Goal: Check status: Check status

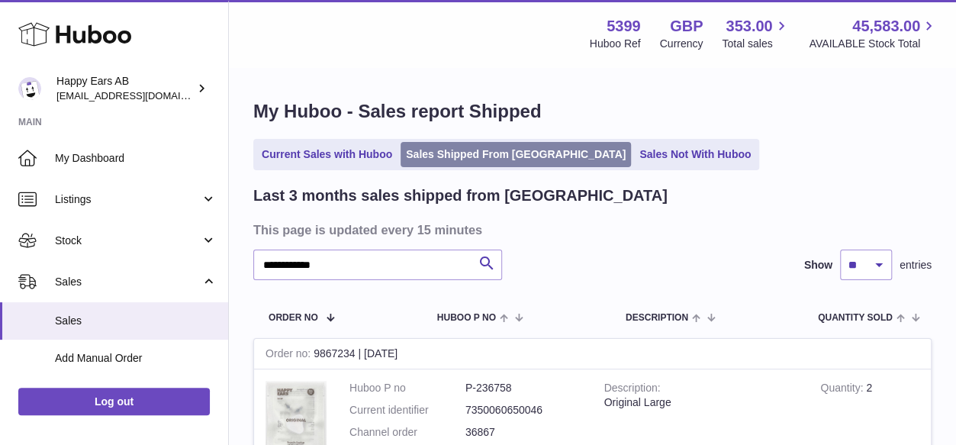
click at [429, 148] on link "Sales Shipped From [GEOGRAPHIC_DATA]" at bounding box center [515, 154] width 230 height 25
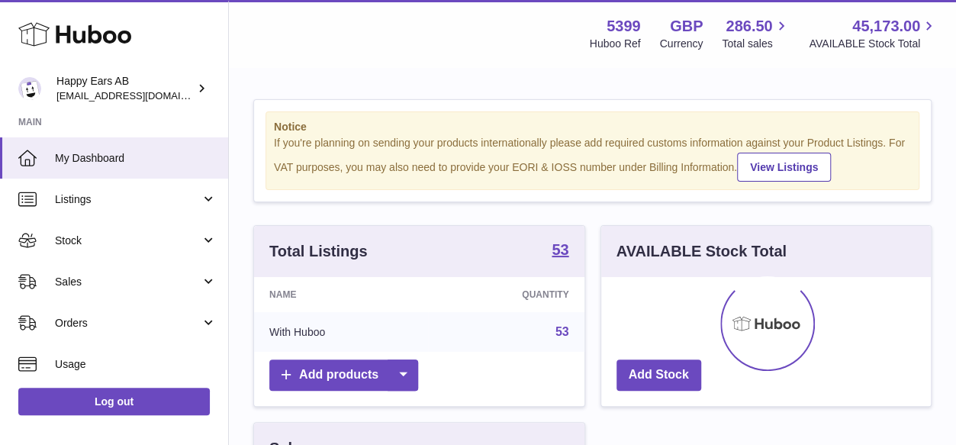
scroll to position [238, 330]
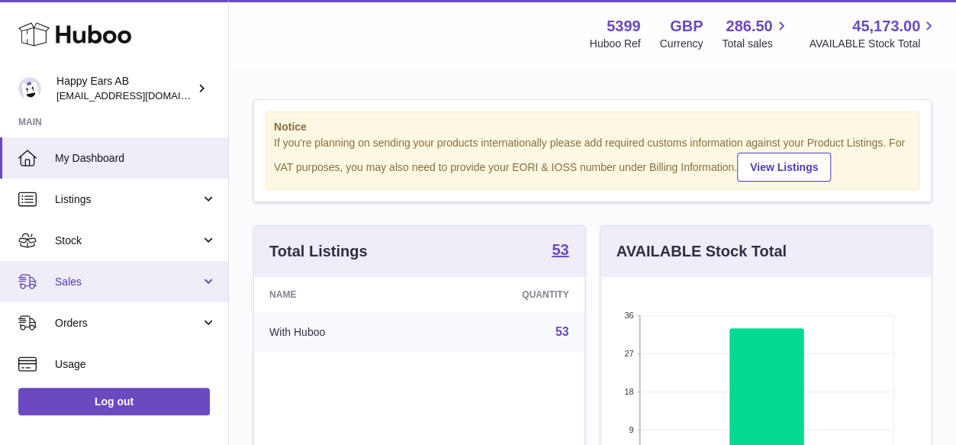
click at [104, 269] on link "Sales" at bounding box center [114, 281] width 228 height 41
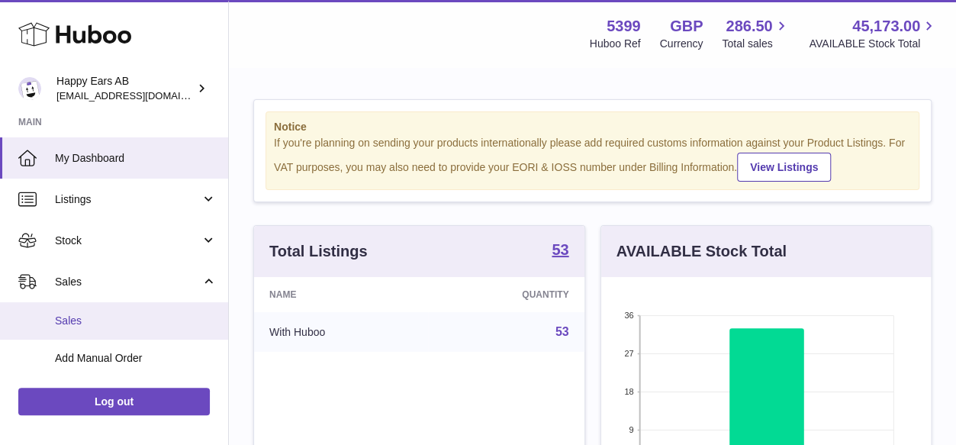
click at [104, 307] on link "Sales" at bounding box center [114, 320] width 228 height 37
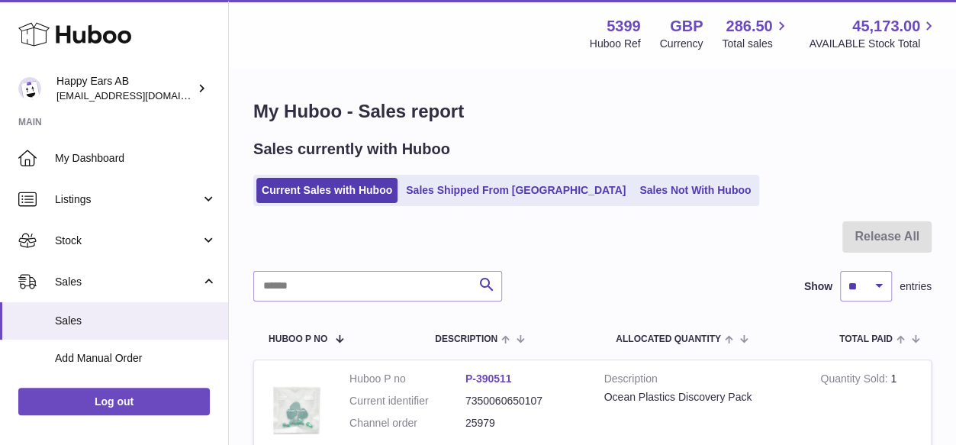
click at [481, 204] on ul "Current Sales with Huboo Sales Shipped From Huboo Sales Not With Huboo" at bounding box center [506, 190] width 506 height 31
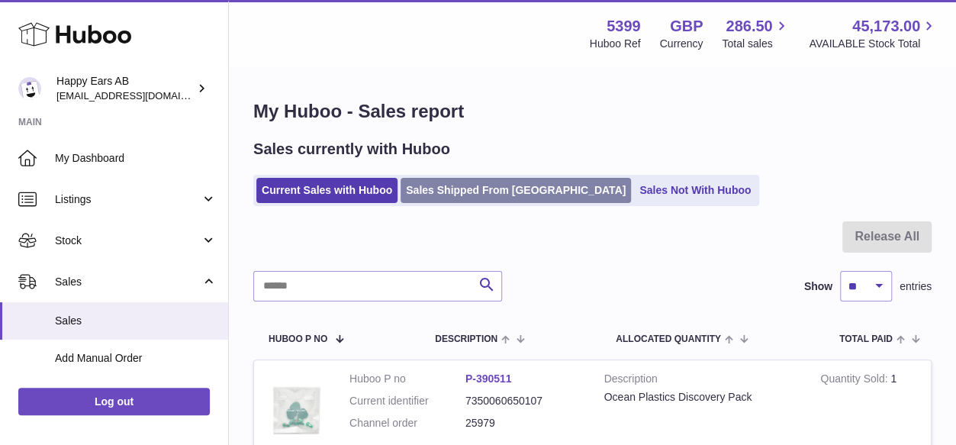
click at [467, 184] on link "Sales Shipped From Huboo" at bounding box center [515, 190] width 230 height 25
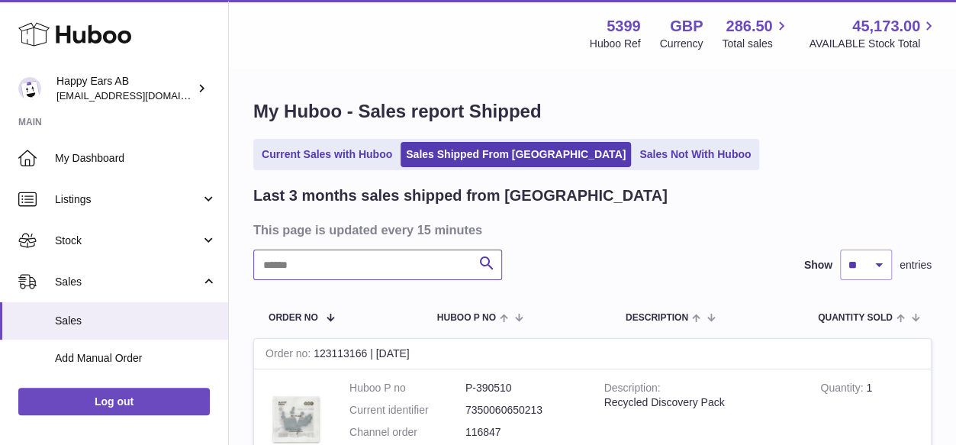
click at [434, 272] on input "text" at bounding box center [377, 264] width 249 height 31
paste input "******"
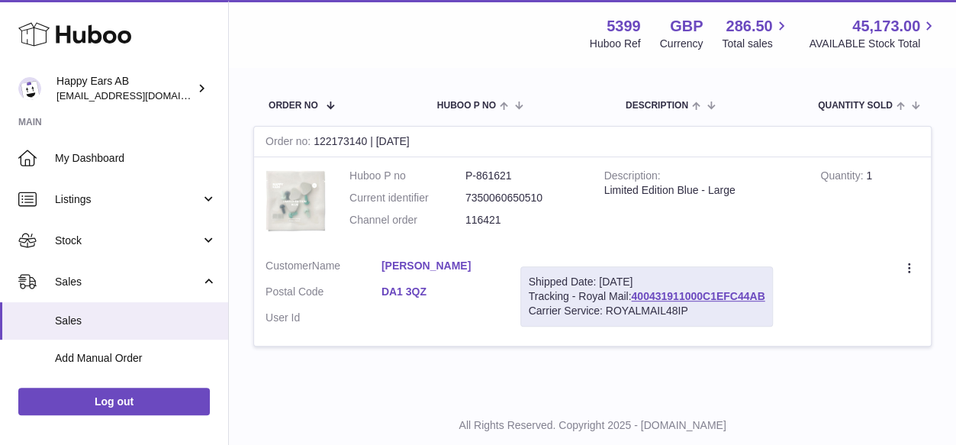
scroll to position [229, 0]
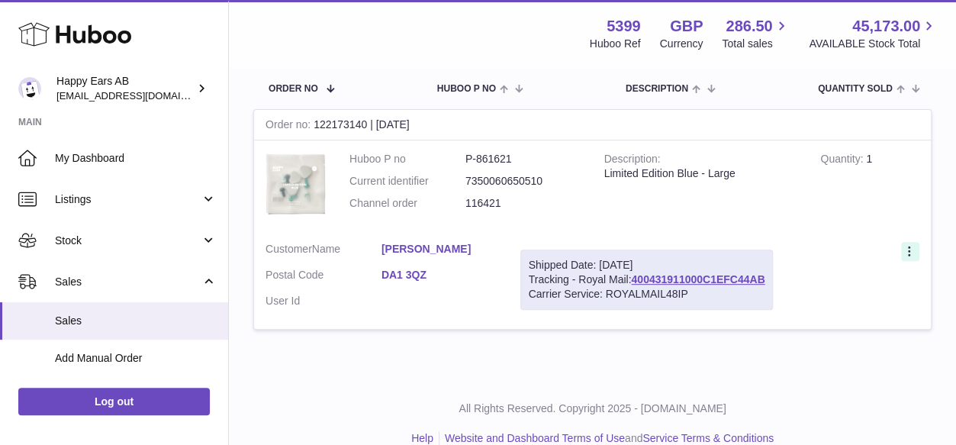
type input "******"
click at [908, 248] on icon at bounding box center [909, 251] width 2 height 10
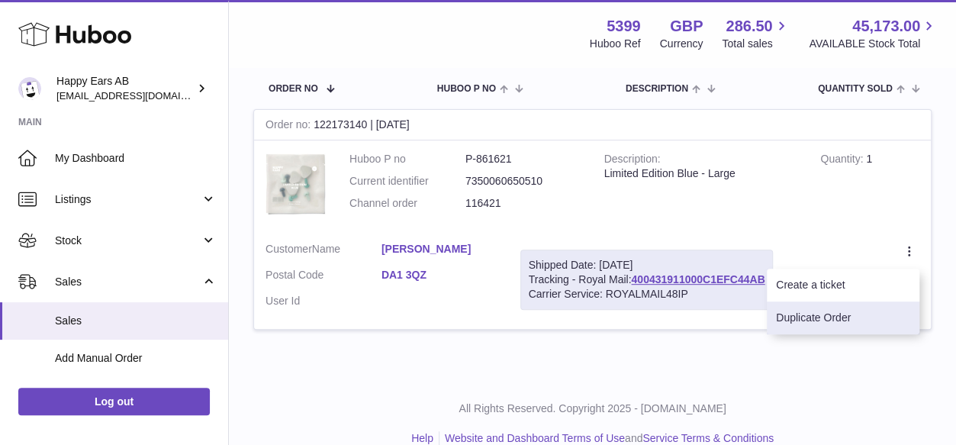
click at [841, 316] on li "Duplicate Order" at bounding box center [843, 317] width 153 height 33
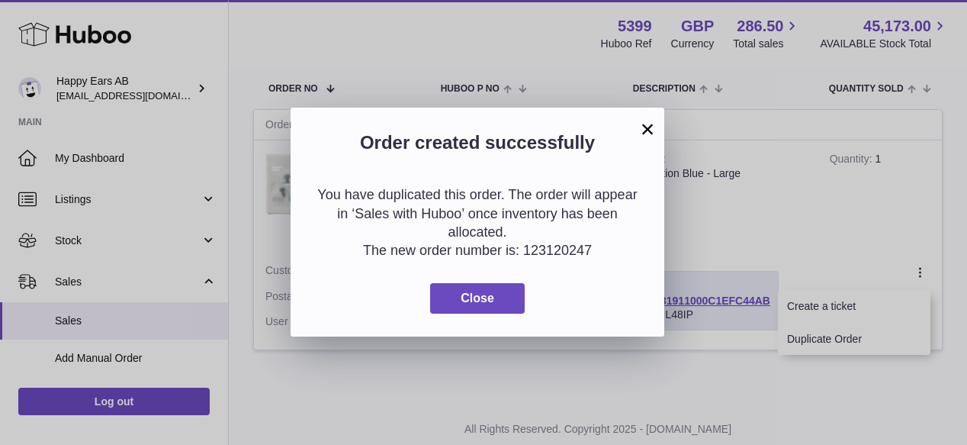
click at [471, 281] on div "You have duplicated this order. The order will appear in ‘Sales with Huboo’ onc…" at bounding box center [478, 249] width 374 height 174
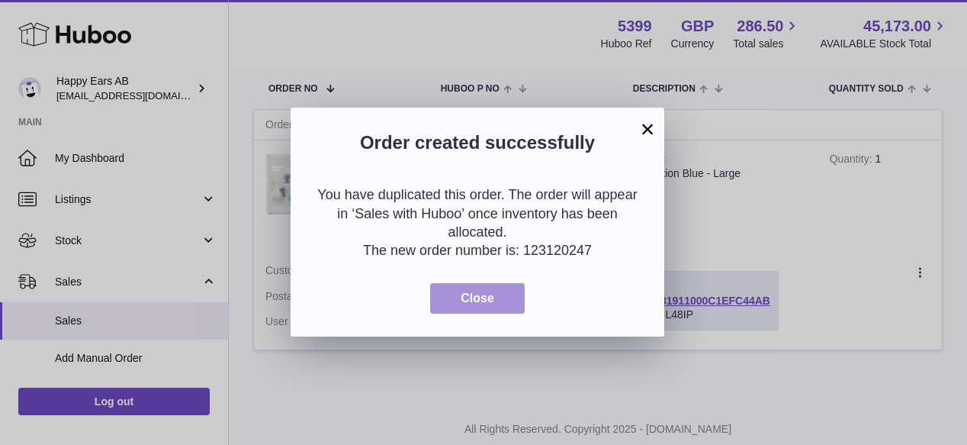
click at [497, 306] on button "Close" at bounding box center [477, 298] width 95 height 31
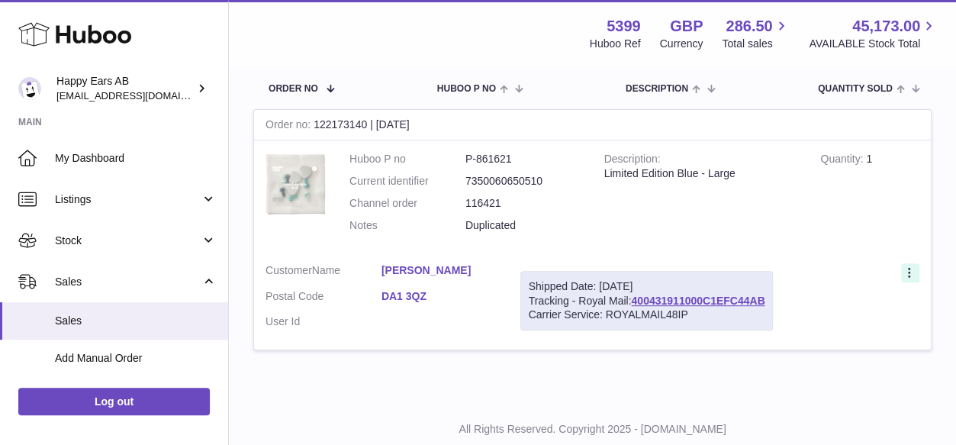
click at [905, 272] on icon at bounding box center [911, 273] width 18 height 15
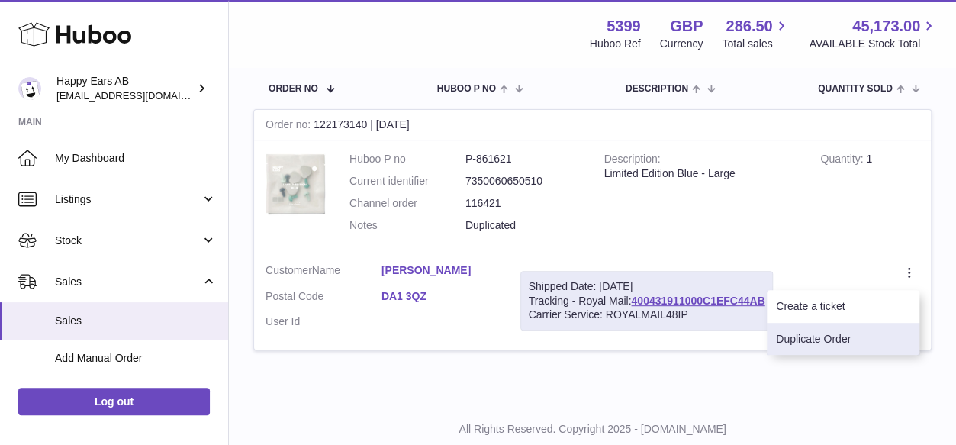
click at [857, 333] on li "Duplicate Order" at bounding box center [843, 339] width 153 height 33
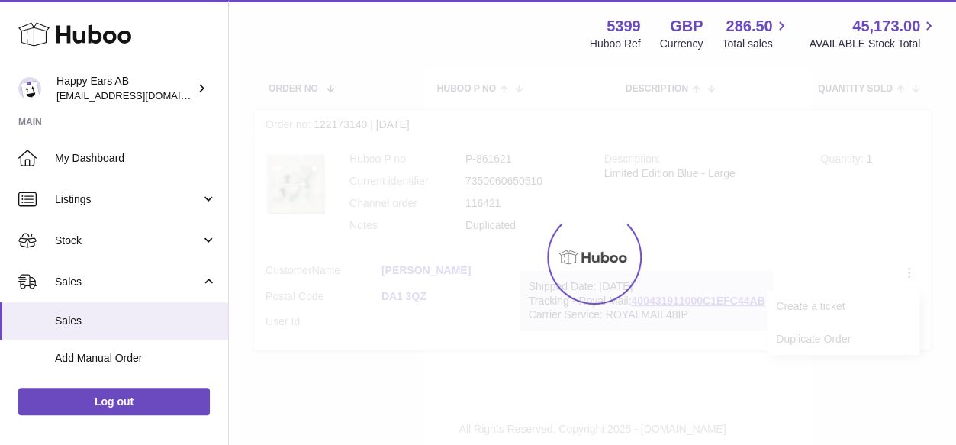
click at [856, 242] on div at bounding box center [592, 257] width 727 height 376
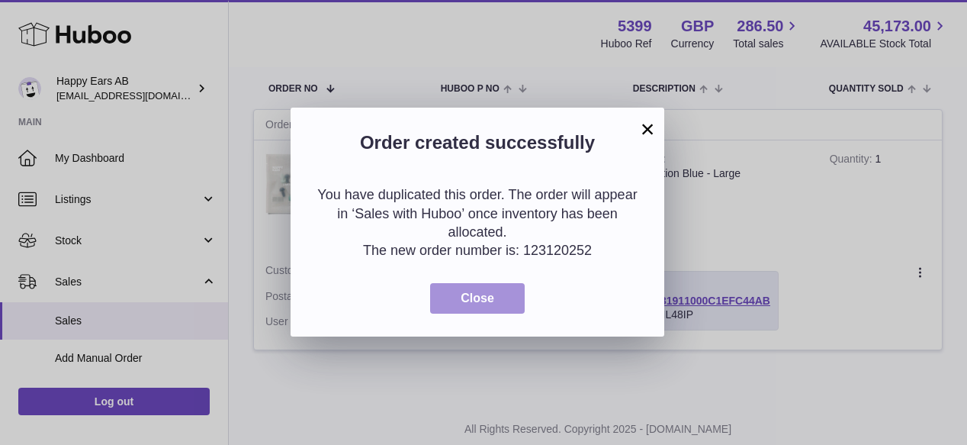
click at [457, 300] on button "Close" at bounding box center [477, 298] width 95 height 31
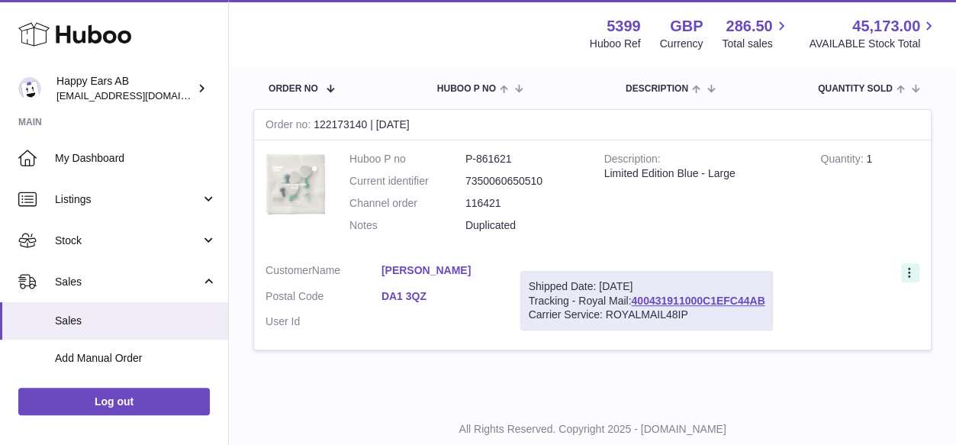
click at [916, 268] on icon at bounding box center [911, 273] width 18 height 15
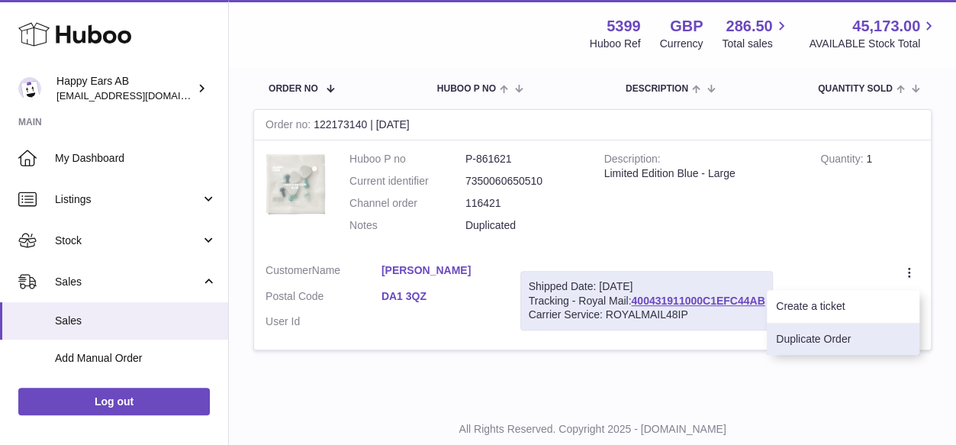
click at [880, 326] on li "Duplicate Order" at bounding box center [843, 339] width 153 height 33
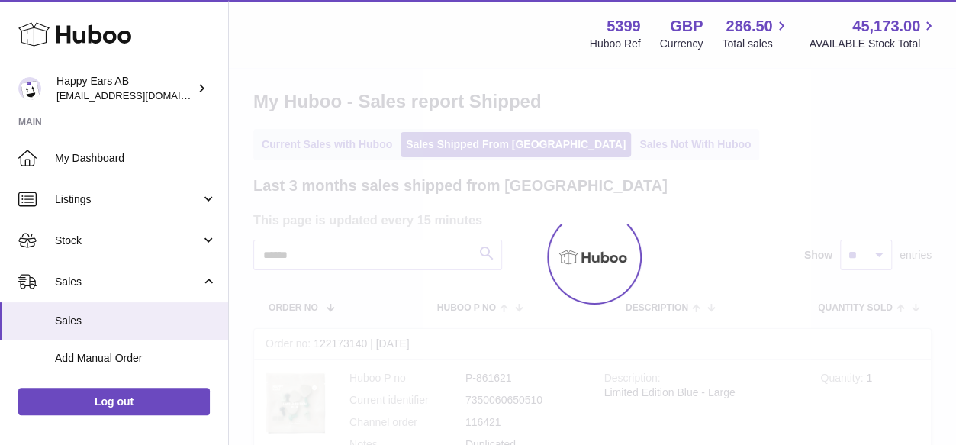
scroll to position [0, 0]
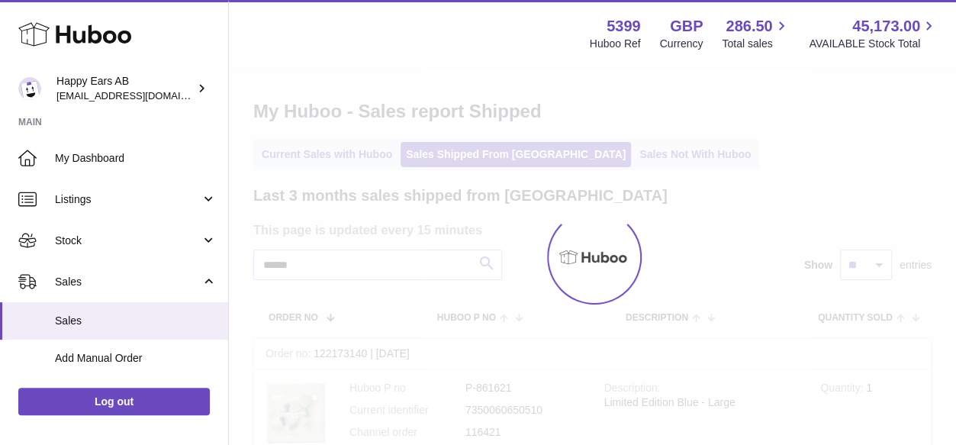
click at [332, 149] on div at bounding box center [592, 257] width 727 height 376
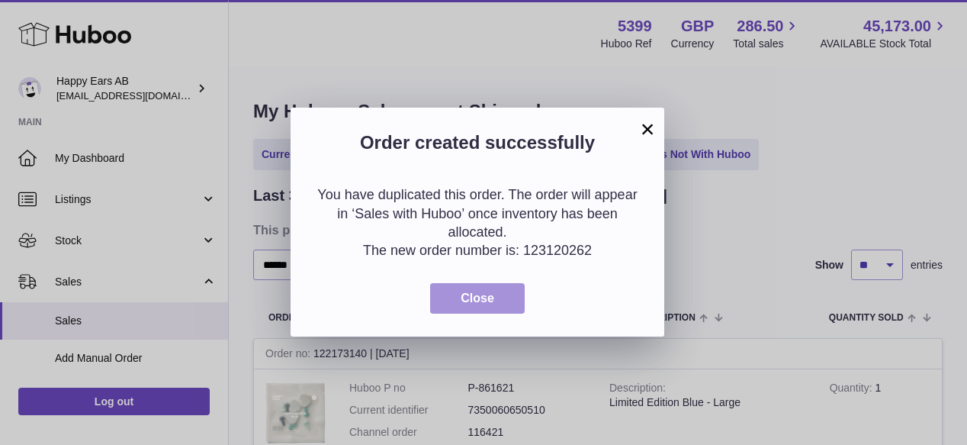
drag, startPoint x: 511, startPoint y: 304, endPoint x: 407, endPoint y: 230, distance: 127.4
click at [510, 304] on button "Close" at bounding box center [477, 298] width 95 height 31
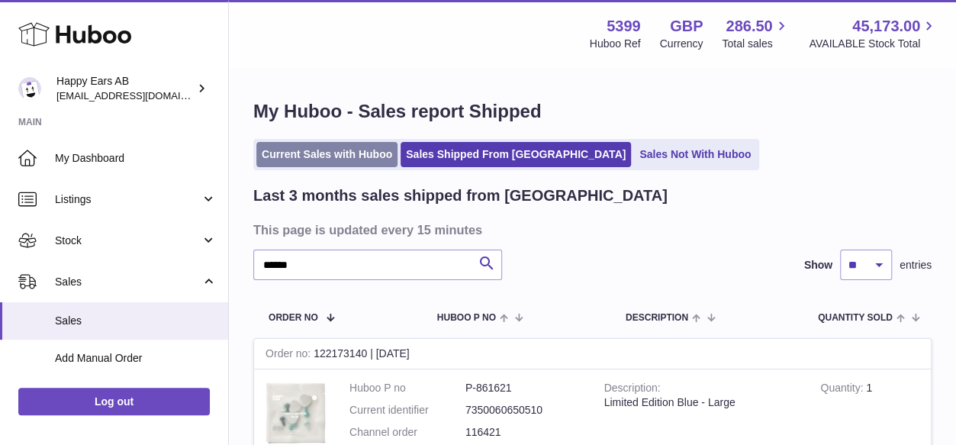
click at [365, 161] on link "Current Sales with Huboo" at bounding box center [326, 154] width 141 height 25
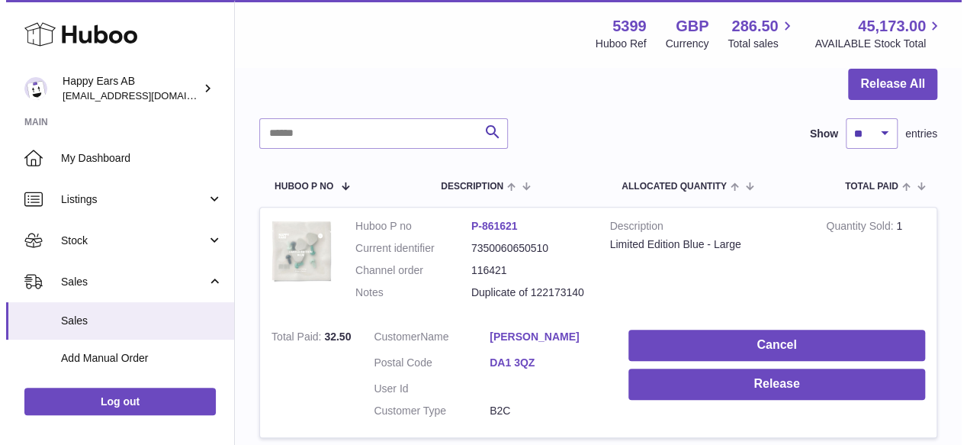
scroll to position [229, 0]
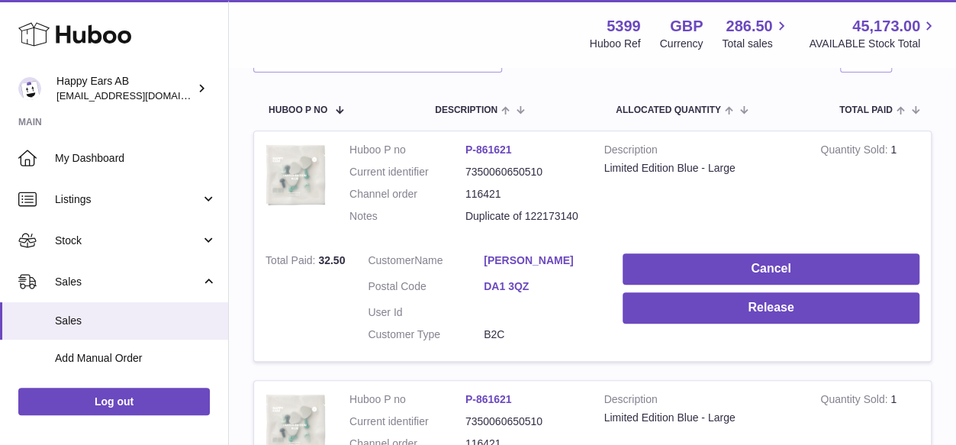
click at [499, 149] on link "P-861621" at bounding box center [488, 149] width 47 height 12
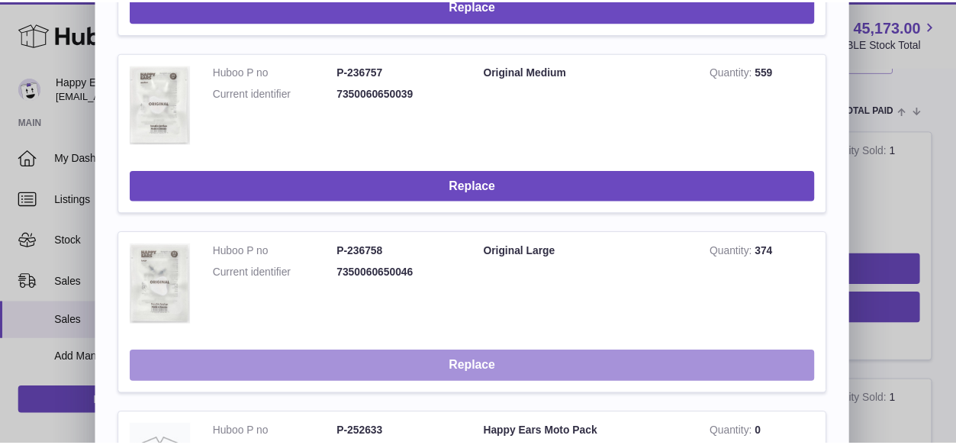
scroll to position [534, 0]
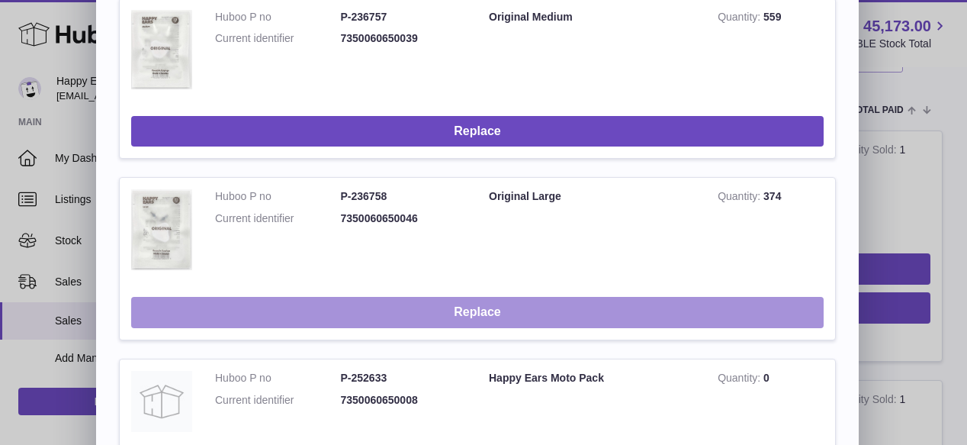
click at [606, 322] on button "Replace" at bounding box center [477, 312] width 693 height 31
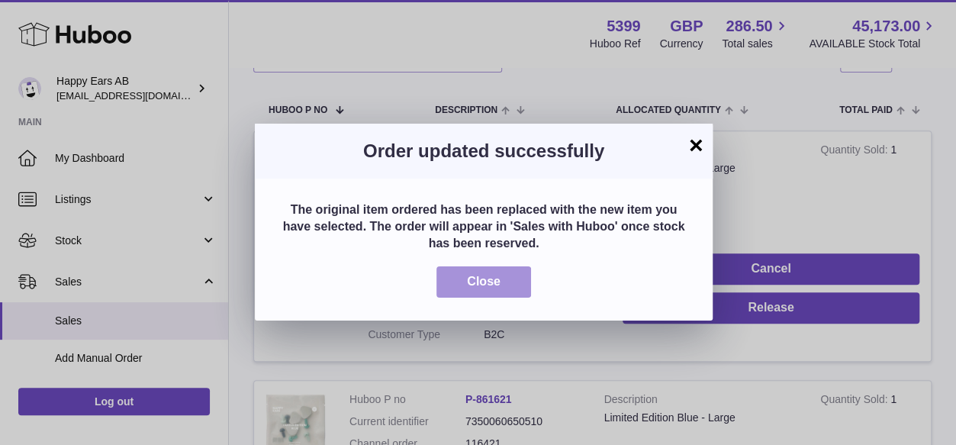
click at [488, 297] on button "Close" at bounding box center [483, 281] width 95 height 31
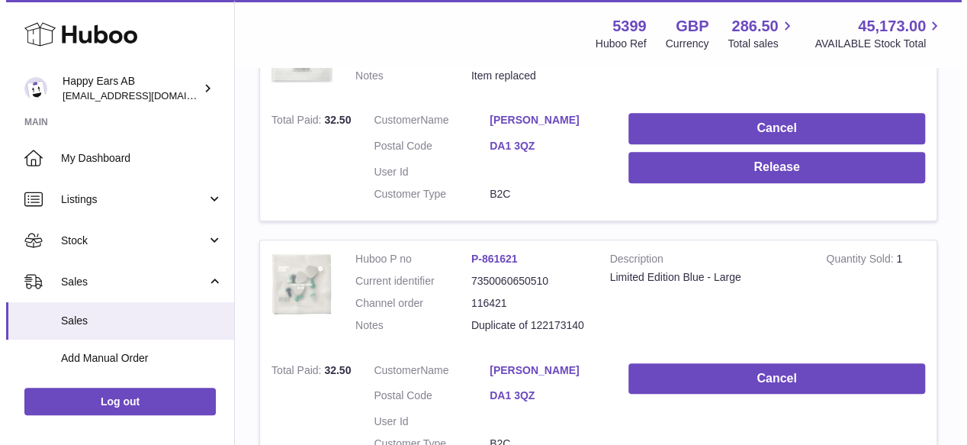
scroll to position [381, 0]
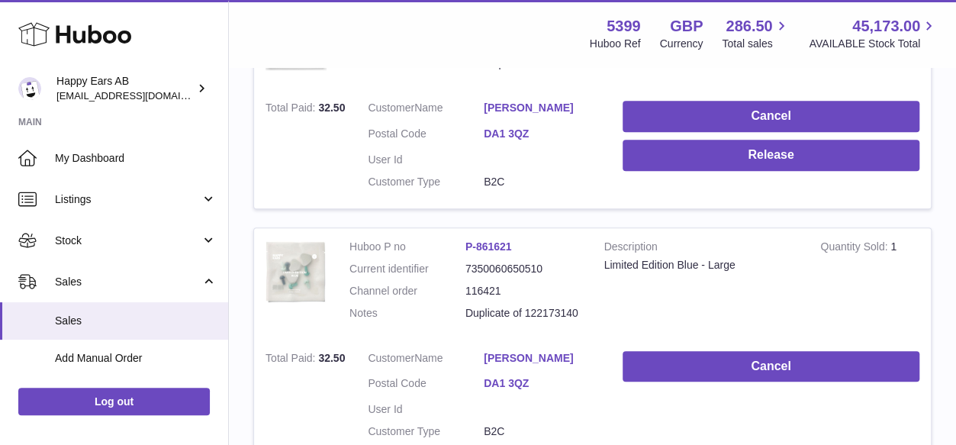
click at [474, 247] on link "P-861621" at bounding box center [488, 246] width 47 height 12
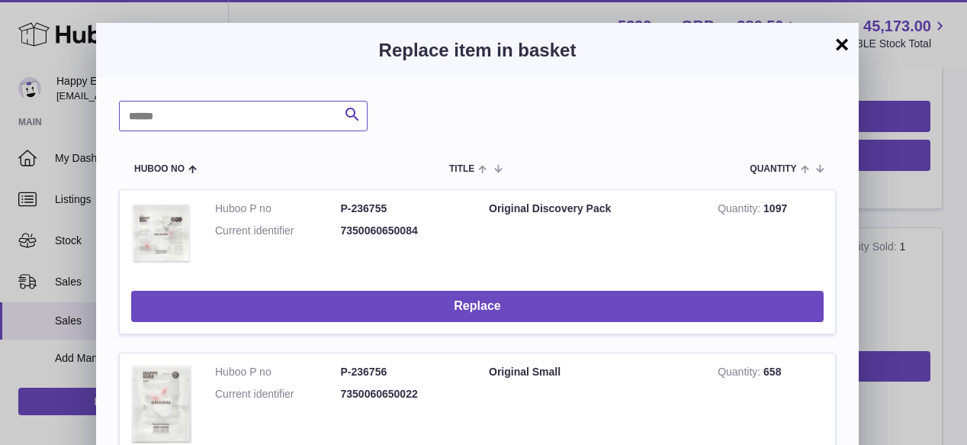
drag, startPoint x: 194, startPoint y: 111, endPoint x: 105, endPoint y: 112, distance: 88.5
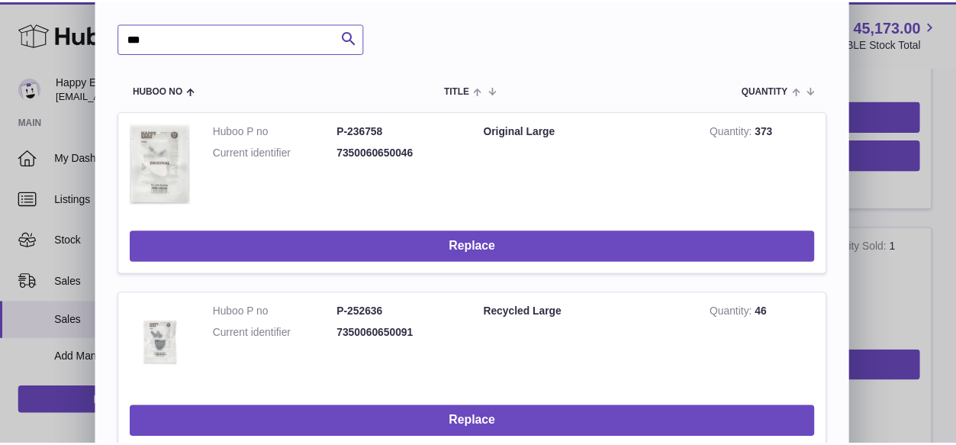
scroll to position [153, 0]
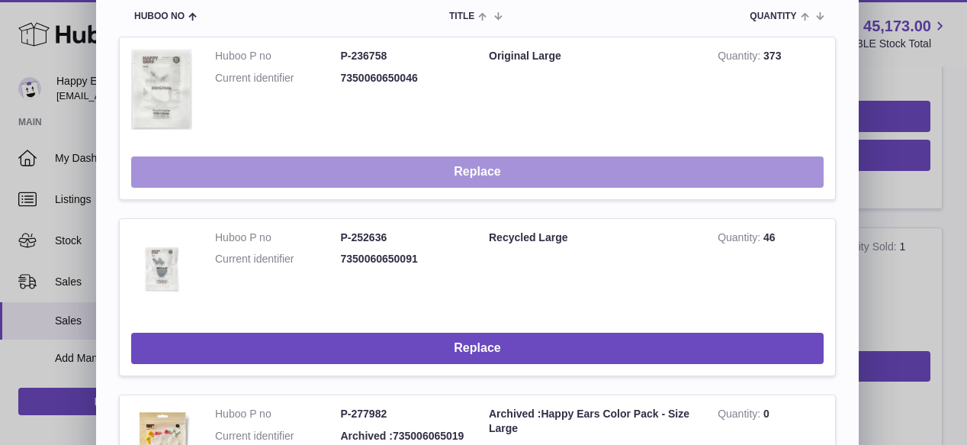
type input "***"
click at [759, 158] on td "Replace" at bounding box center [477, 172] width 715 height 54
drag, startPoint x: 759, startPoint y: 158, endPoint x: 757, endPoint y: 169, distance: 10.9
click at [757, 169] on button "Replace" at bounding box center [477, 171] width 693 height 31
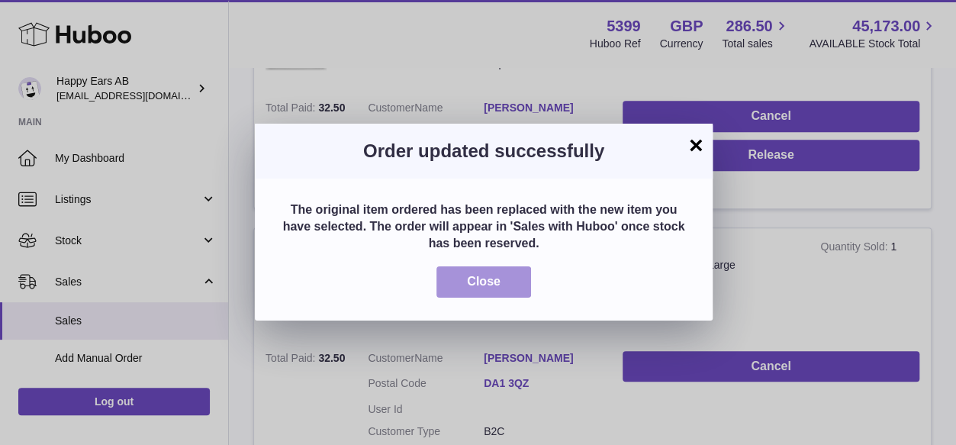
click at [479, 275] on span "Close" at bounding box center [484, 281] width 34 height 13
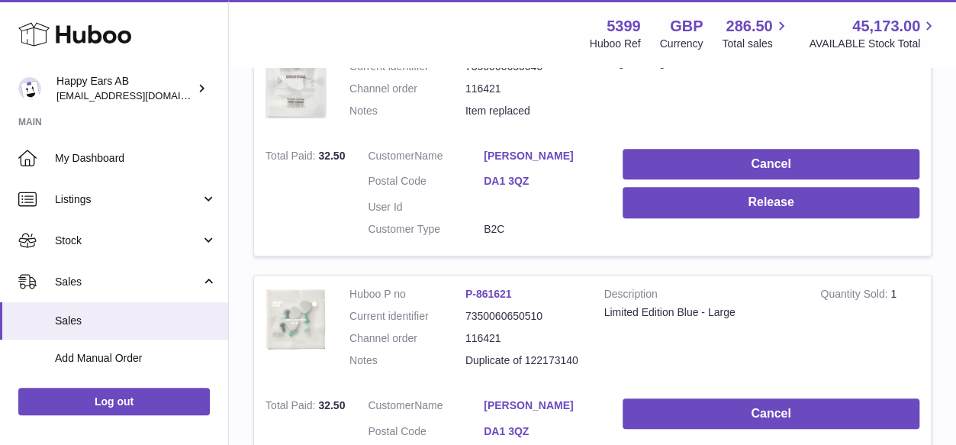
scroll to position [610, 0]
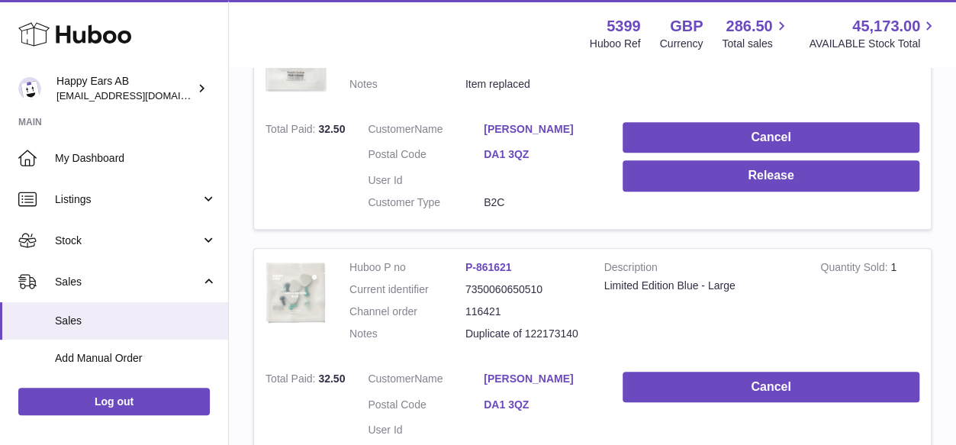
click at [494, 265] on link "P-861621" at bounding box center [488, 267] width 47 height 12
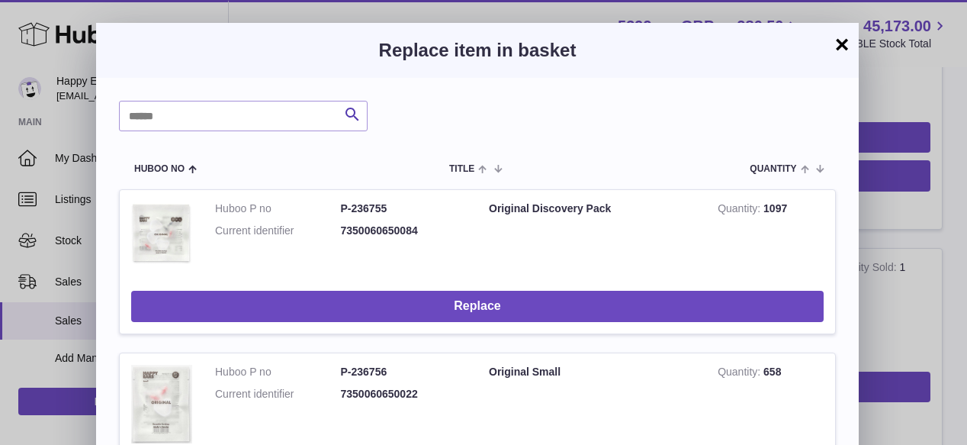
click at [839, 48] on button "×" at bounding box center [842, 44] width 18 height 18
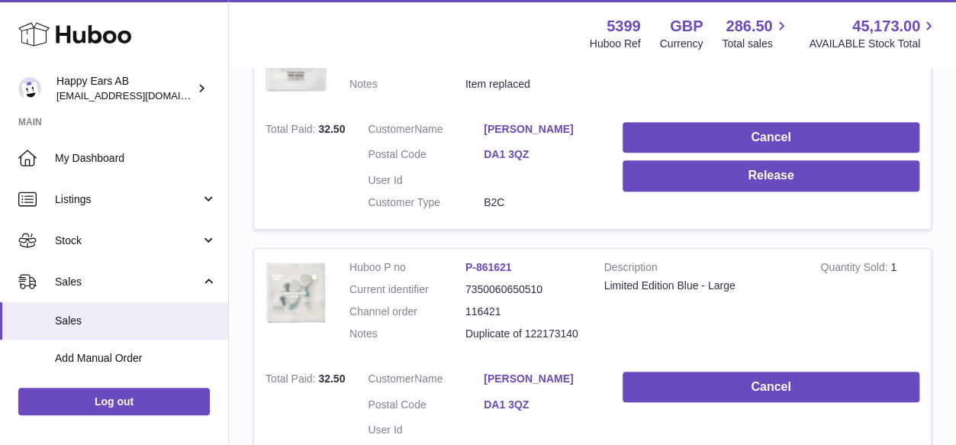
click at [502, 257] on td "Huboo P no P-861621 Current identifier 7350060650510 Channel order 116421 Notes…" at bounding box center [465, 304] width 255 height 111
click at [504, 260] on dd "P-861621" at bounding box center [523, 267] width 116 height 14
click at [499, 266] on link "P-861621" at bounding box center [488, 267] width 47 height 12
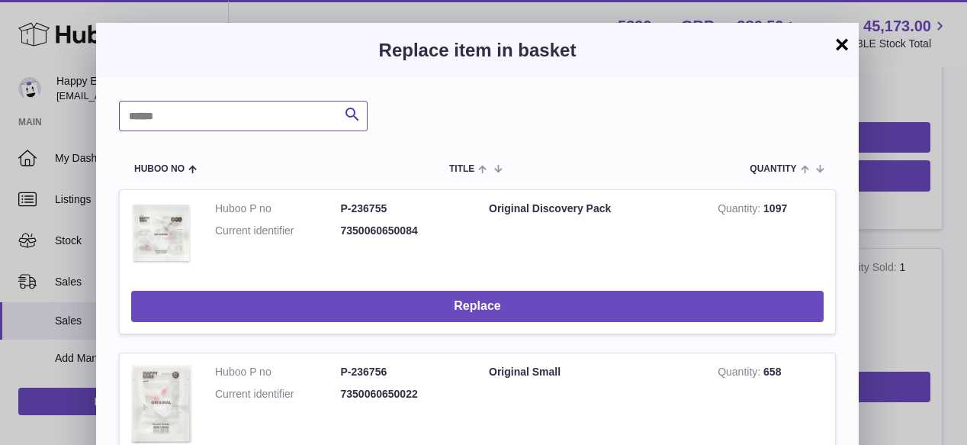
click at [270, 123] on input "text" at bounding box center [243, 116] width 249 height 31
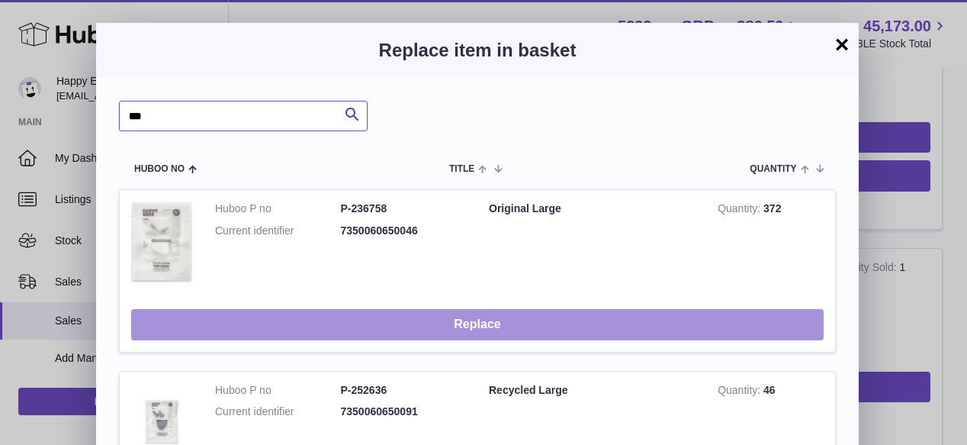
type input "***"
click at [447, 337] on button "Replace" at bounding box center [477, 324] width 693 height 31
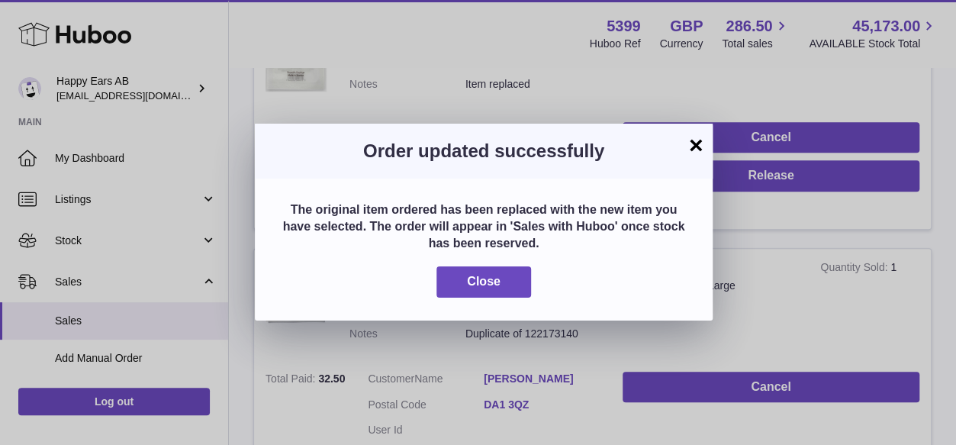
click at [463, 301] on div "The original item ordered has been replaced with the new item you have selected…" at bounding box center [484, 249] width 458 height 142
click at [465, 286] on button "Close" at bounding box center [483, 281] width 95 height 31
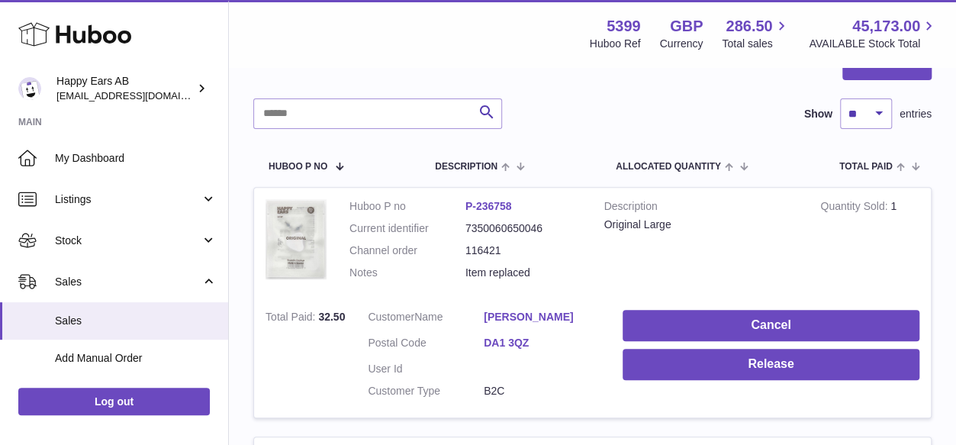
scroll to position [0, 0]
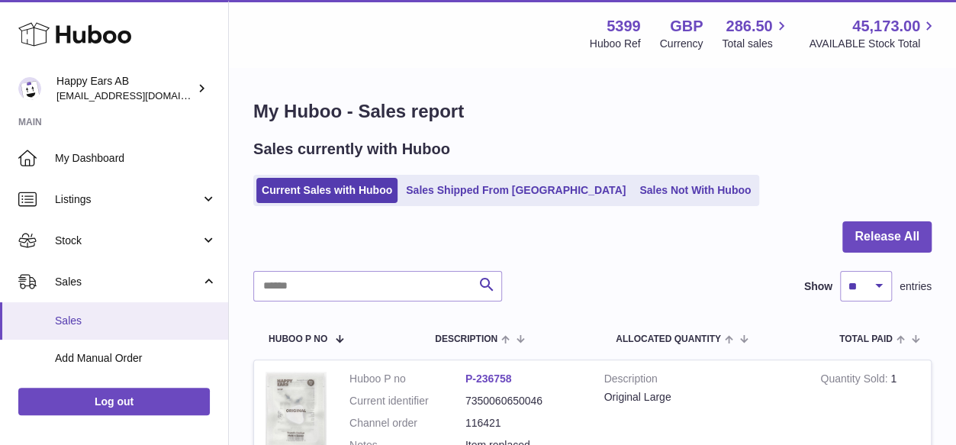
click at [108, 320] on span "Sales" at bounding box center [136, 320] width 162 height 14
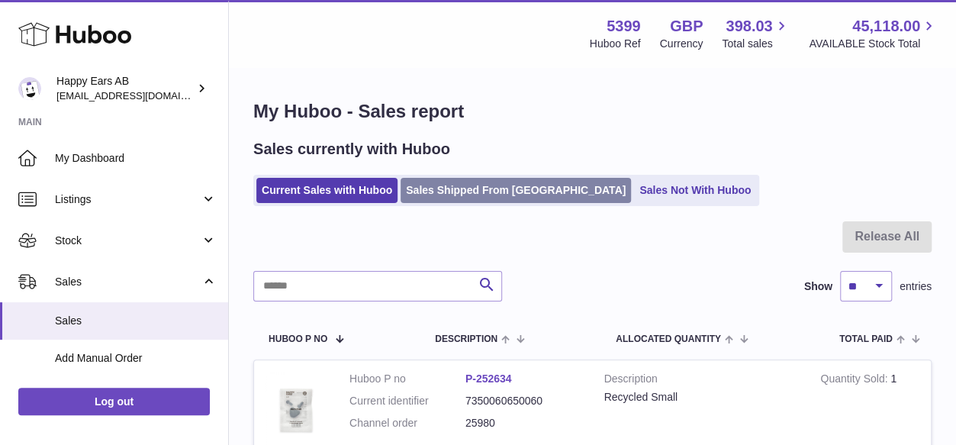
click at [467, 193] on link "Sales Shipped From [GEOGRAPHIC_DATA]" at bounding box center [515, 190] width 230 height 25
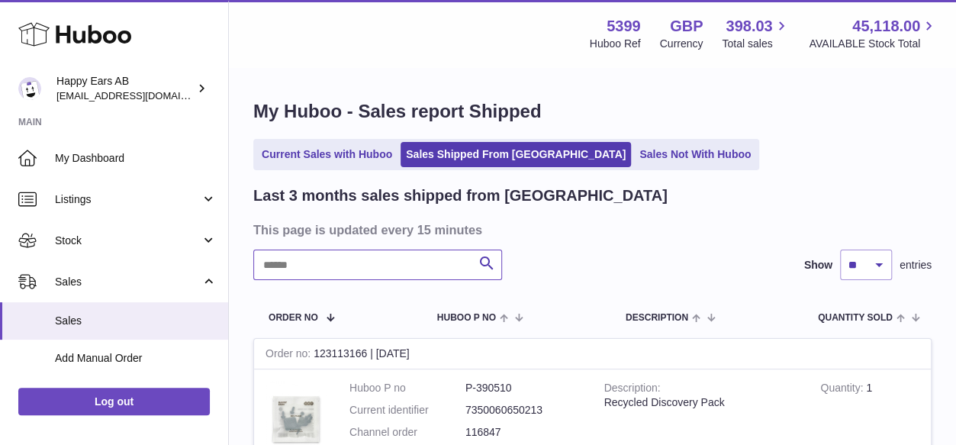
click at [430, 265] on input "text" at bounding box center [377, 264] width 249 height 31
paste input "*******"
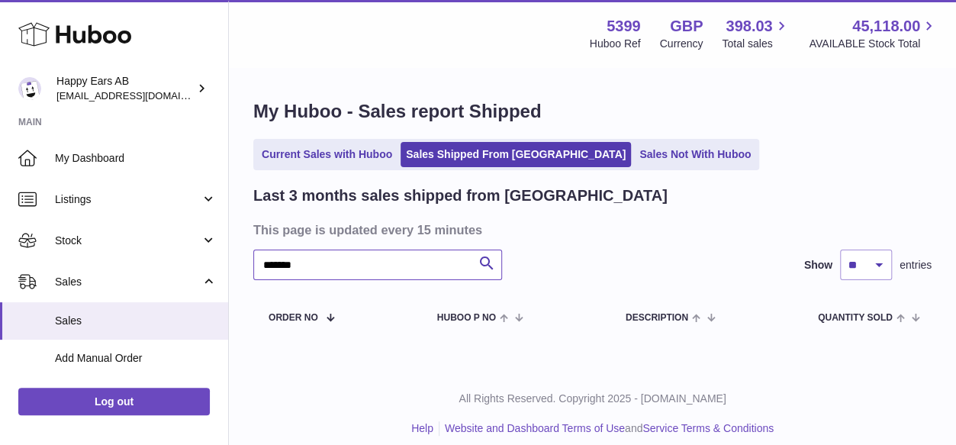
type input "*******"
click at [634, 159] on link "Sales Not With Huboo" at bounding box center [695, 154] width 122 height 25
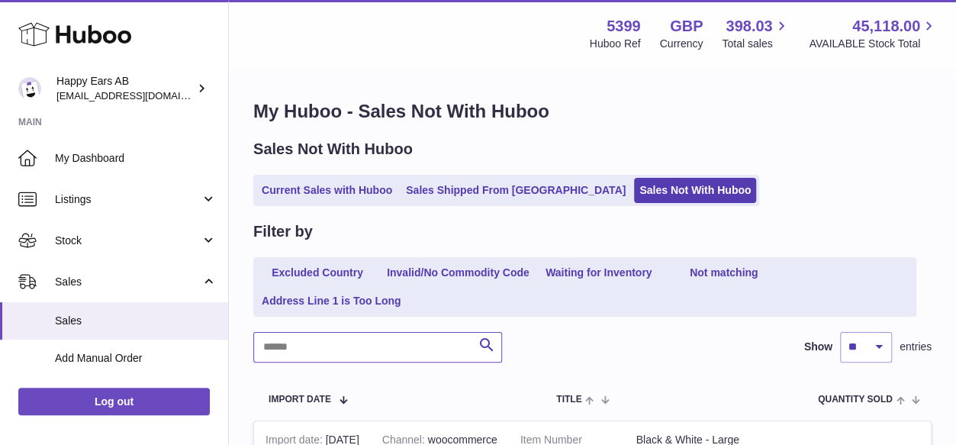
click at [342, 333] on input "text" at bounding box center [377, 347] width 249 height 31
paste input "*******"
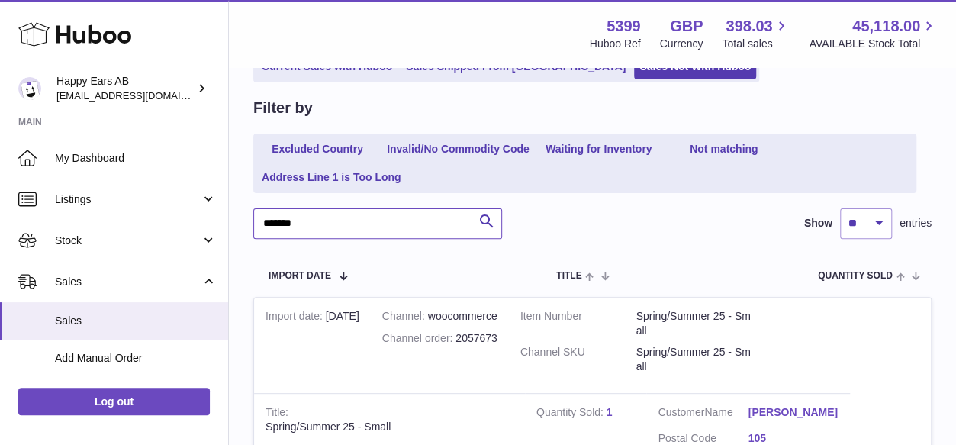
scroll to position [229, 0]
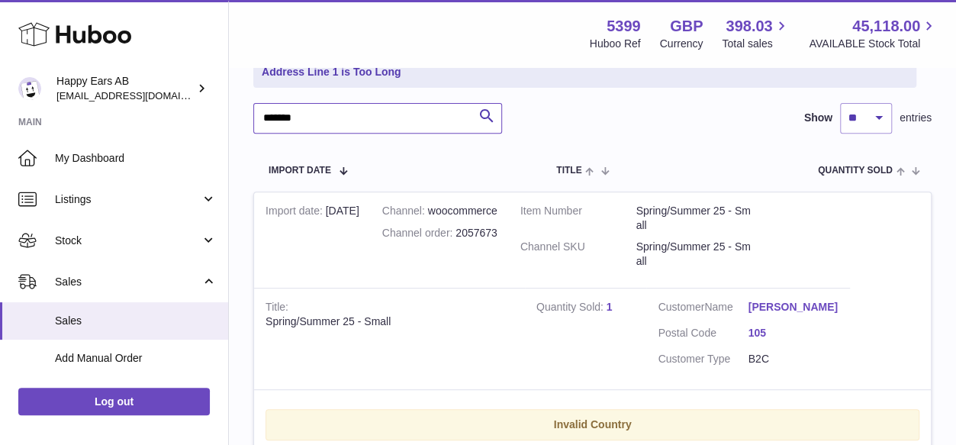
type input "*******"
